Goal: Download file/media

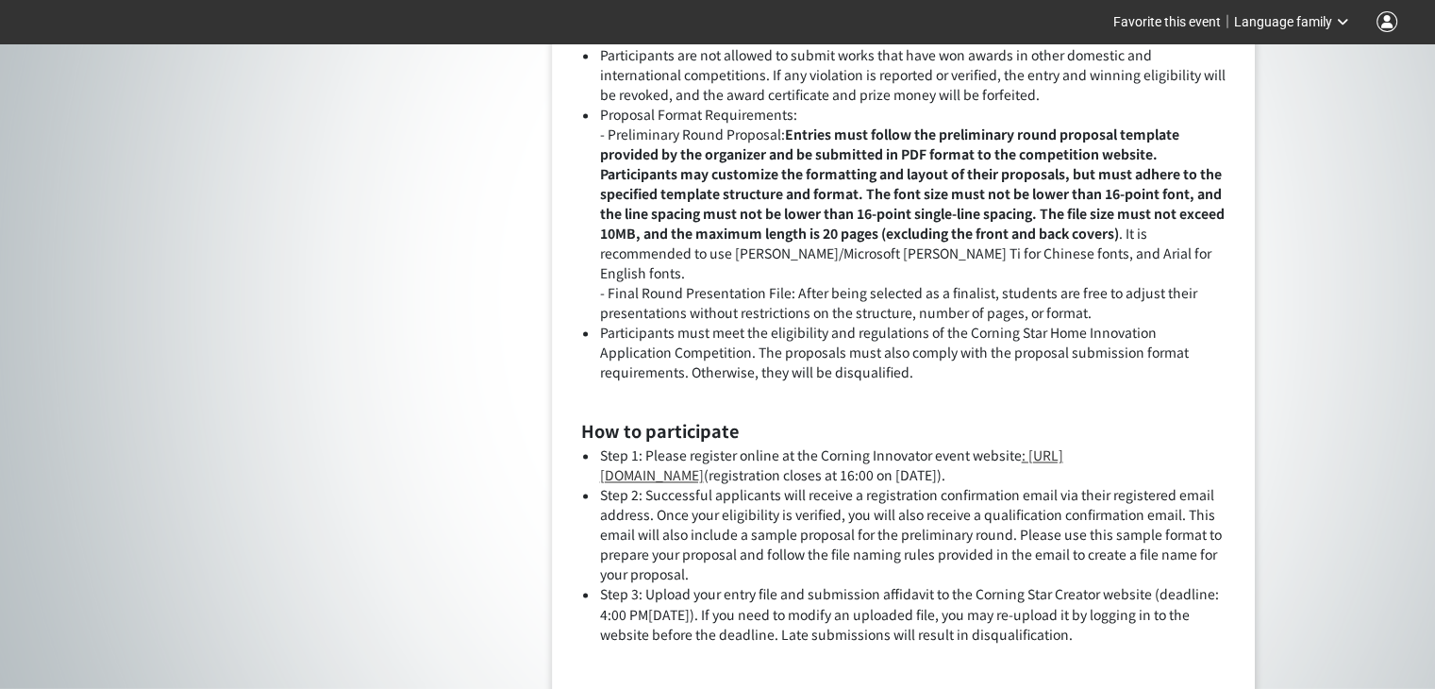
scroll to position [2964, 0]
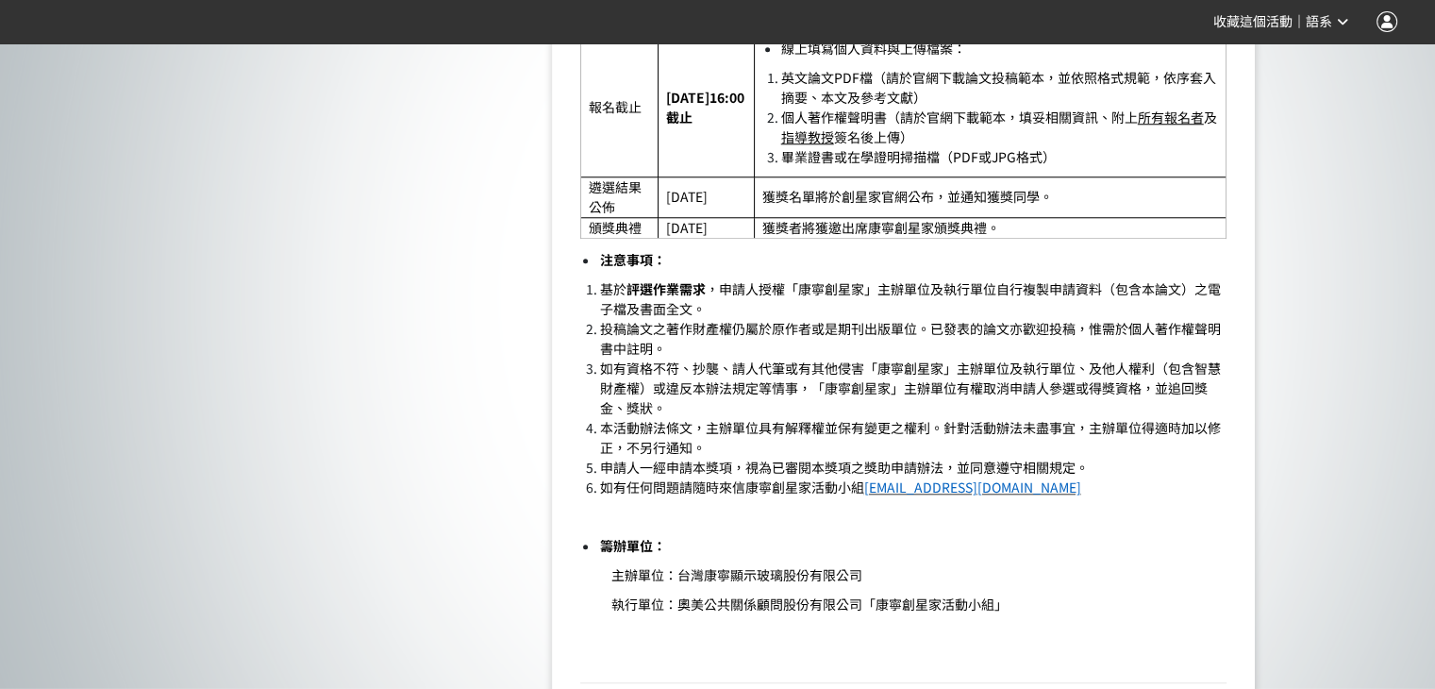
scroll to position [1981, 0]
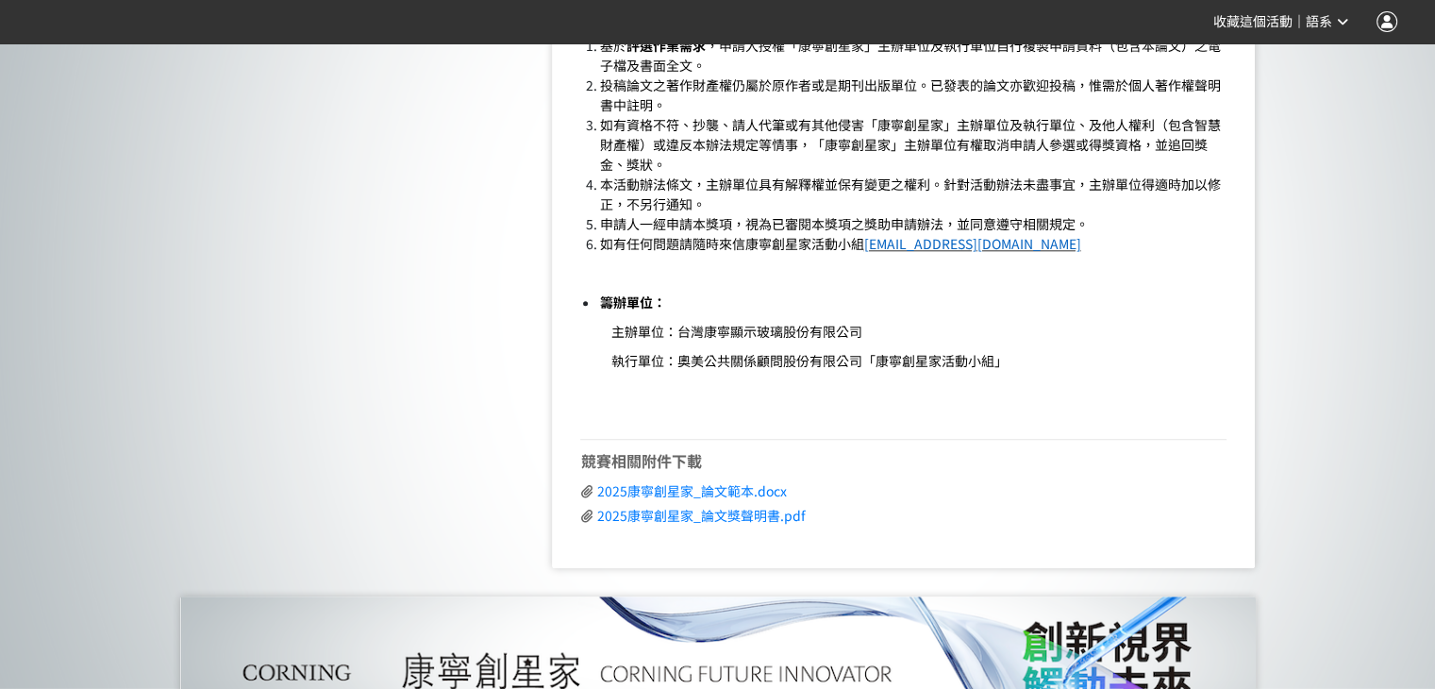
click at [762, 516] on span "2025康寧創星家_論文獎聲明書.pdf" at bounding box center [700, 515] width 208 height 19
